Goal: Navigation & Orientation: Find specific page/section

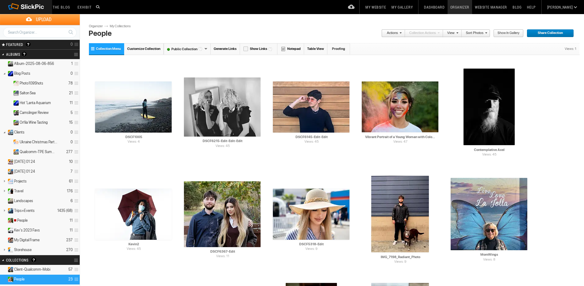
click at [37, 56] on h2 "Albums Albums are your presentation gallery and where your photos and videos ar…" at bounding box center [31, 54] width 51 height 9
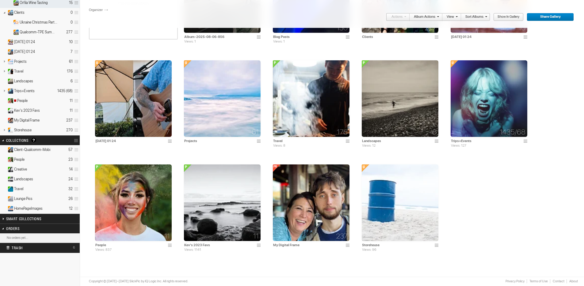
scroll to position [119, 0]
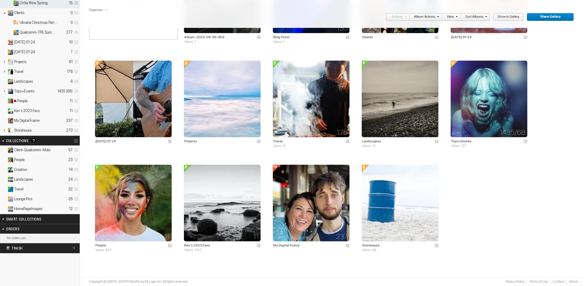
click at [54, 208] on details "HomePageImages 12" at bounding box center [40, 209] width 80 height 10
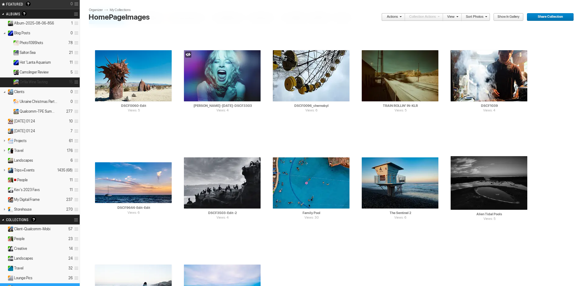
scroll to position [35, 0]
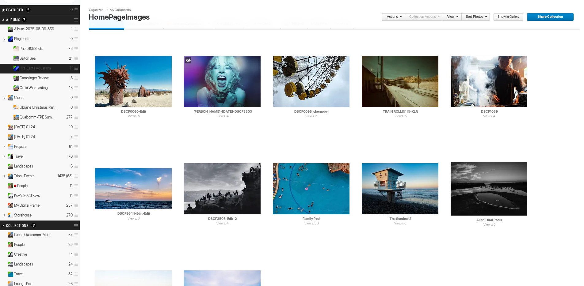
click at [27, 67] on span "Hot 'Lanta Aquarium" at bounding box center [35, 68] width 31 height 5
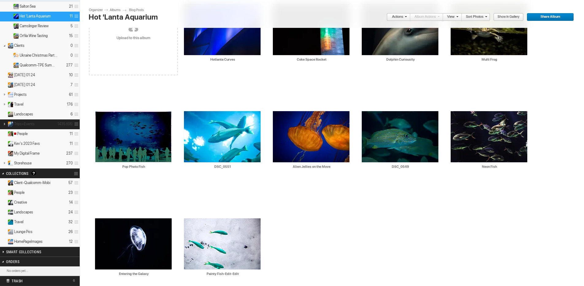
scroll to position [87, 0]
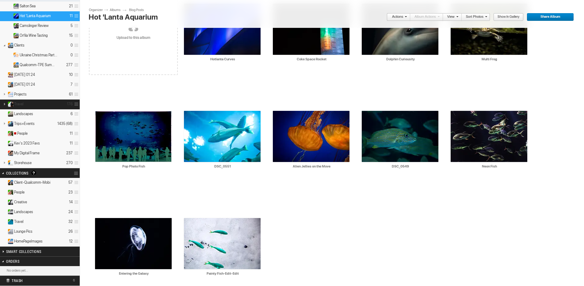
click at [4, 104] on link at bounding box center [4, 104] width 9 height 8
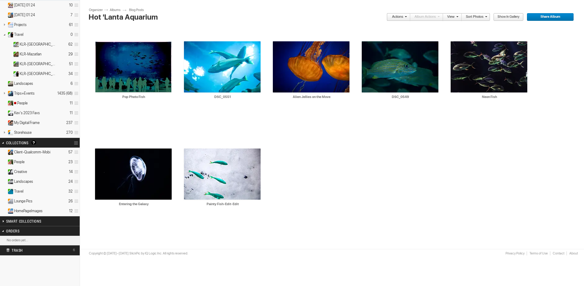
scroll to position [156, 0]
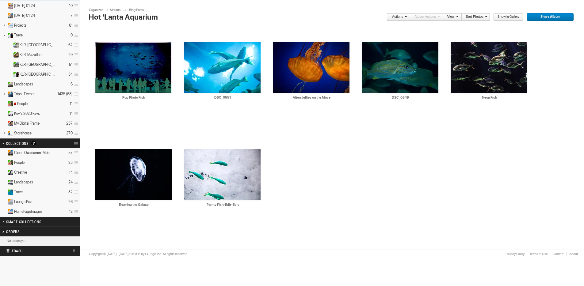
click at [76, 144] on link "Collection Options" at bounding box center [77, 143] width 6 height 9
click at [126, 225] on td "AI Entering the Galaxy HTML: Direct: Forum: Photo ID: 22777370 More..." at bounding box center [133, 174] width 77 height 101
click at [53, 191] on details "Travel 32" at bounding box center [40, 192] width 80 height 10
